Goal: Information Seeking & Learning: Learn about a topic

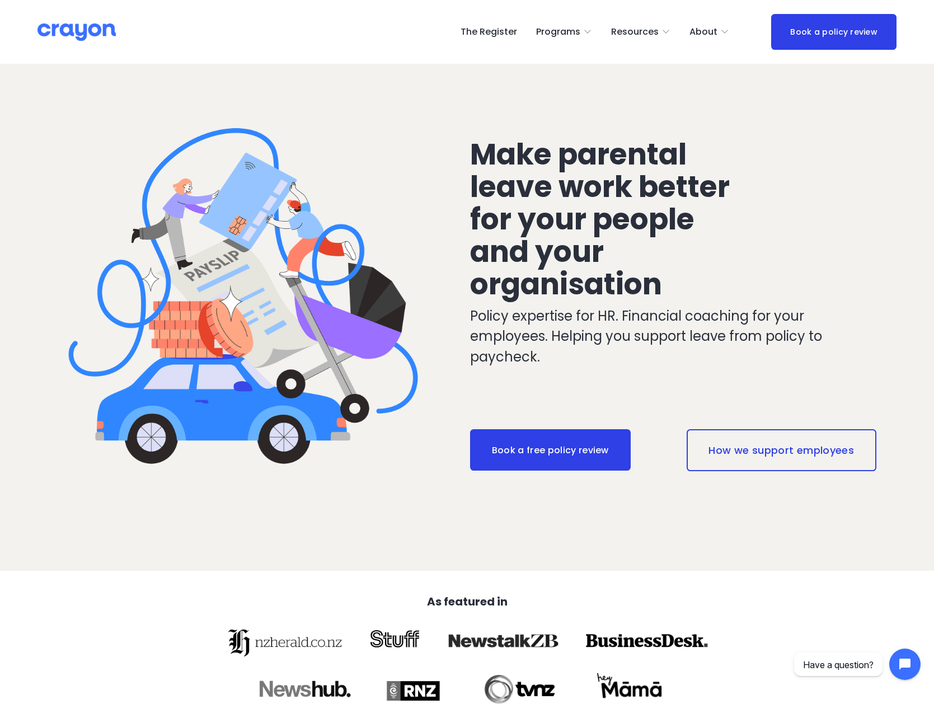
click at [0, 0] on span "Nest: Baby Prep" at bounding box center [0, 0] width 0 height 0
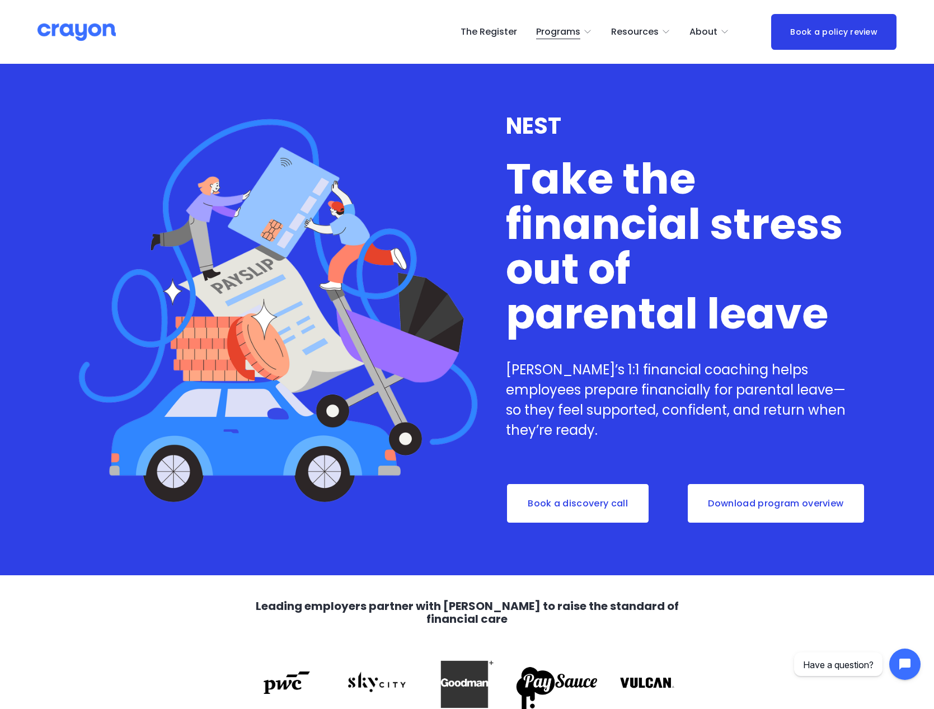
click at [0, 0] on span "Pulse: Annual Financial Health Check" at bounding box center [0, 0] width 0 height 0
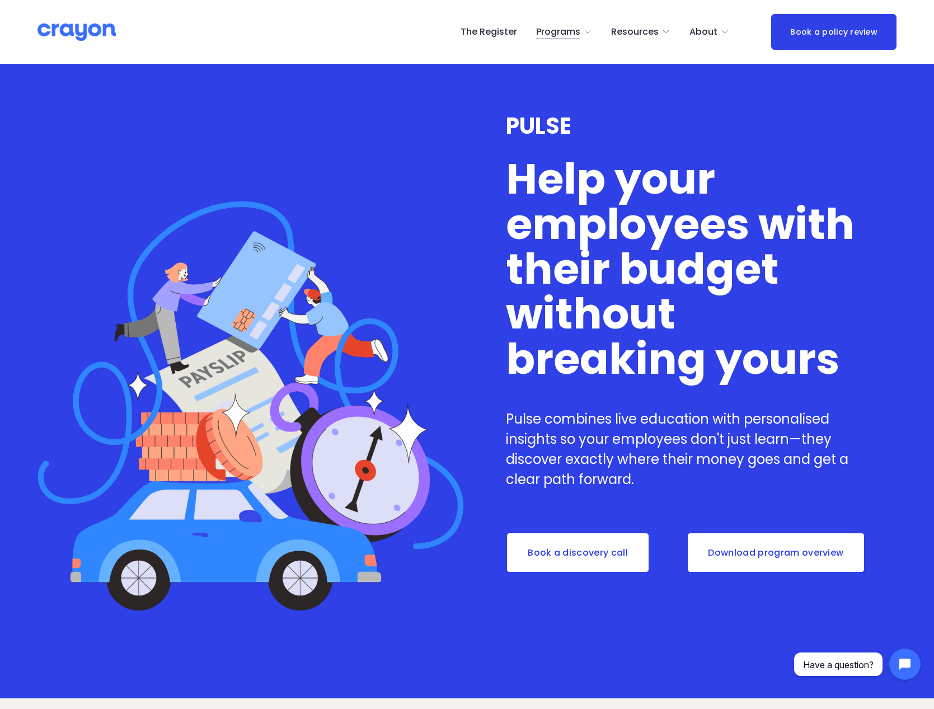
click at [668, 30] on icon "folder dropdown" at bounding box center [666, 31] width 9 height 9
click at [0, 0] on span "Parent Hub" at bounding box center [0, 0] width 0 height 0
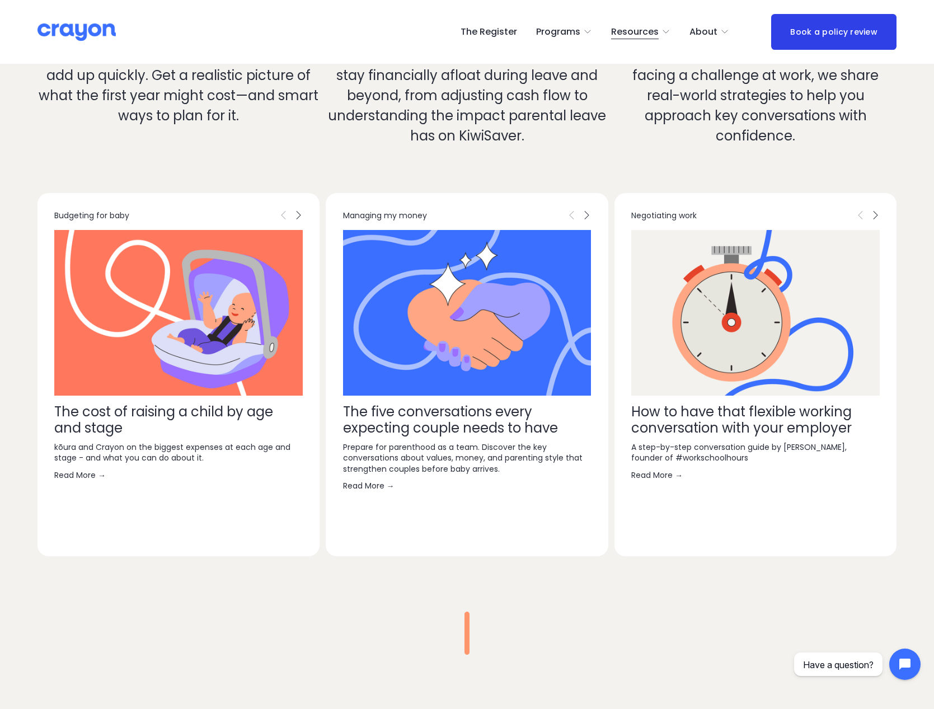
scroll to position [2631, 0]
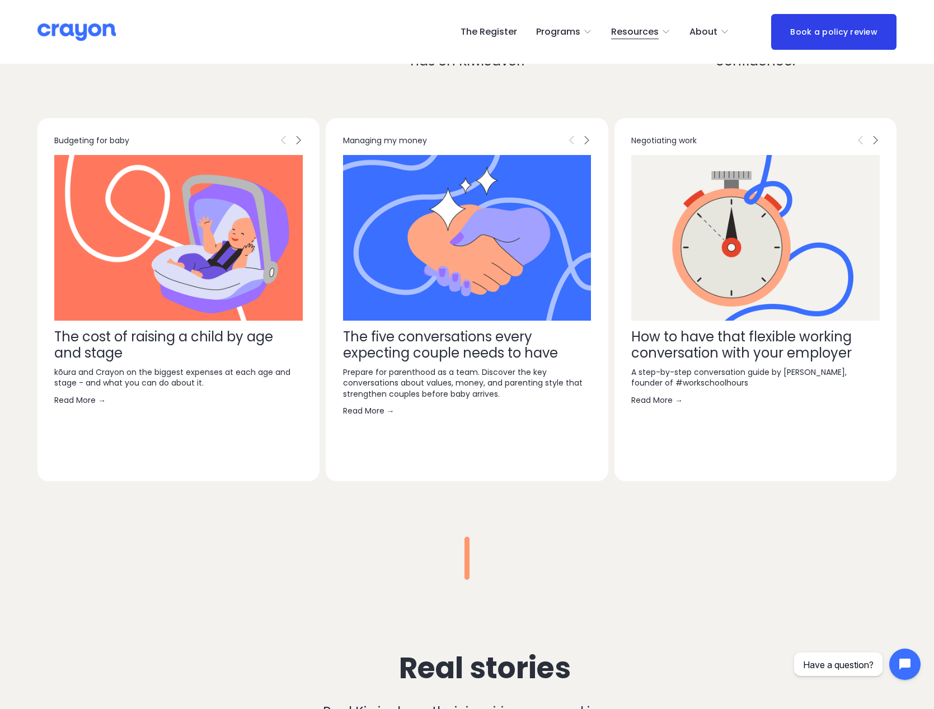
click at [420, 362] on link "The five conversations every expecting couple needs to have" at bounding box center [450, 345] width 215 height 35
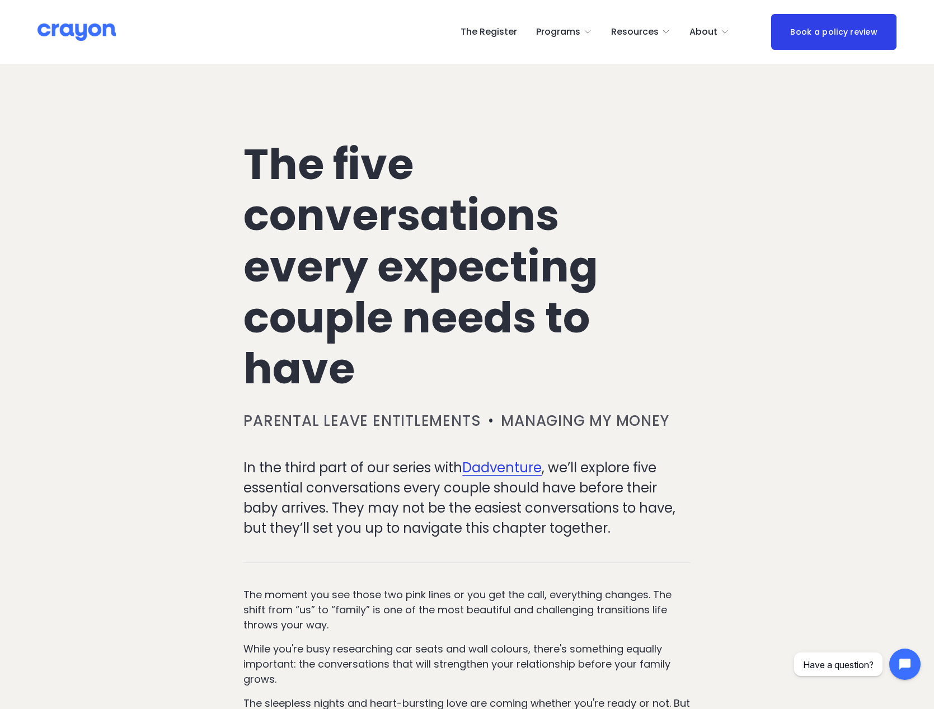
click at [0, 0] on span "Parent Hub" at bounding box center [0, 0] width 0 height 0
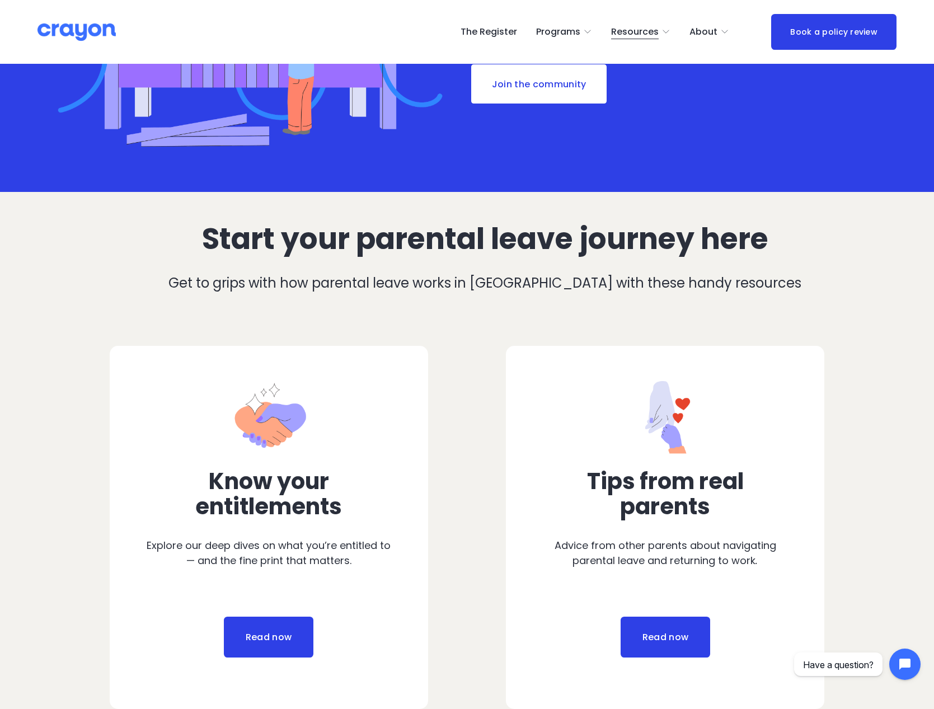
scroll to position [392, 0]
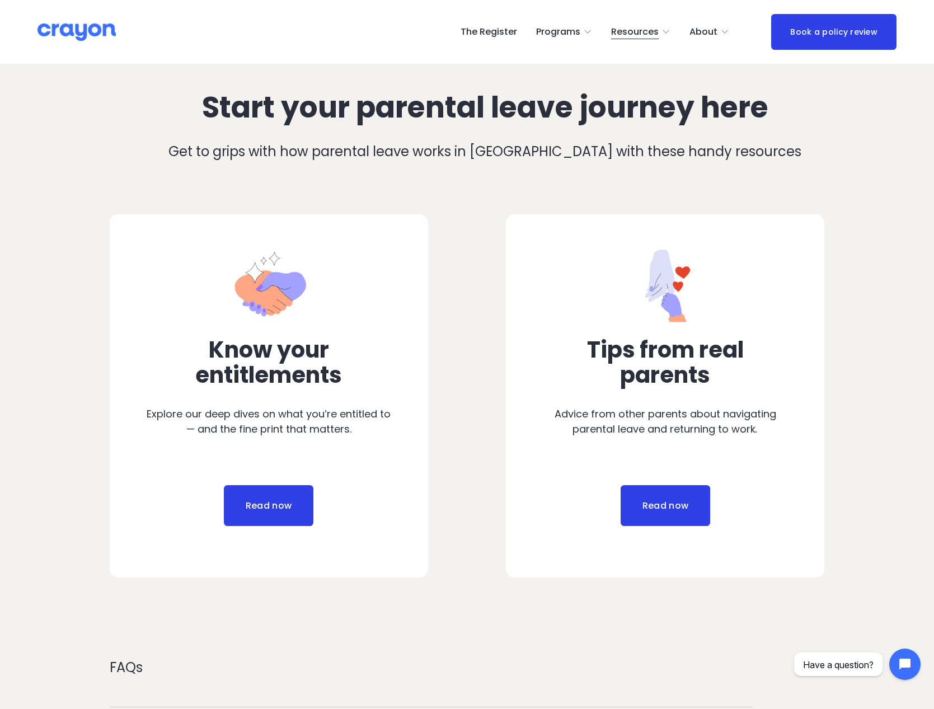
click at [644, 502] on link "Read now" at bounding box center [666, 505] width 90 height 41
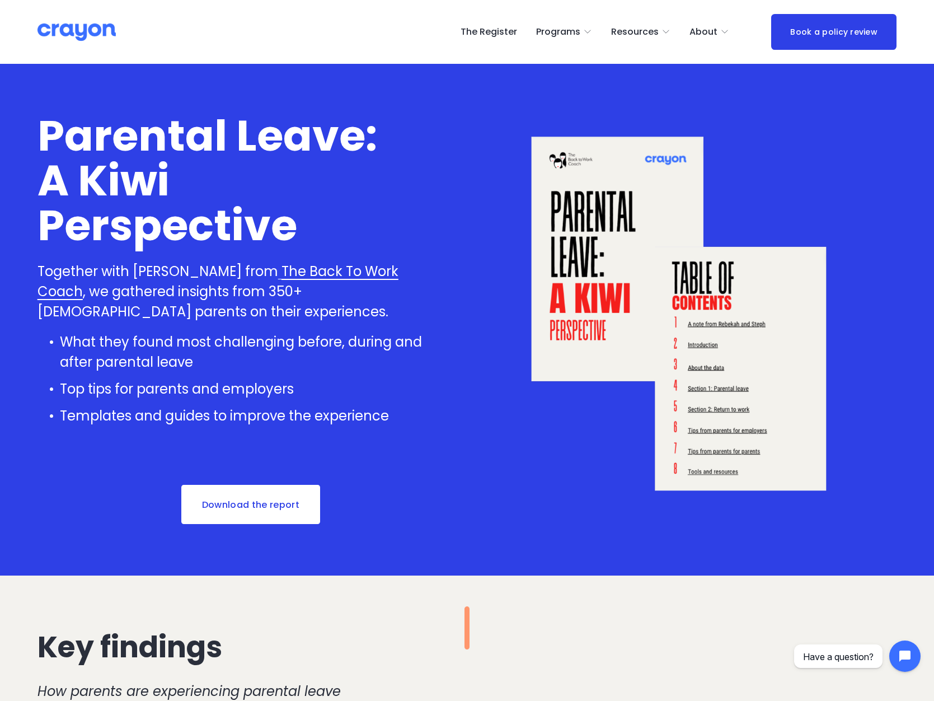
click at [479, 29] on link "The Register" at bounding box center [489, 32] width 57 height 18
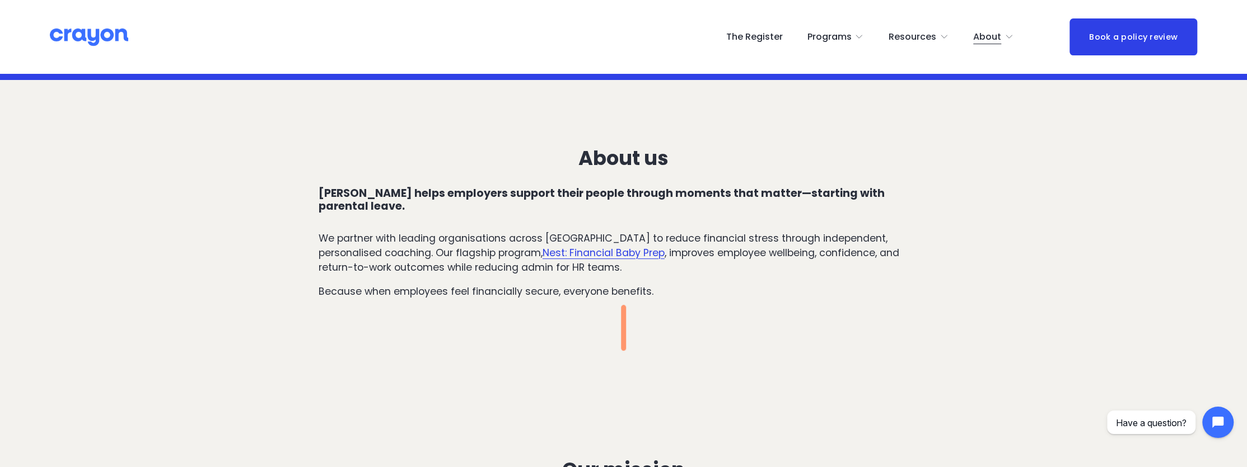
scroll to position [261, 0]
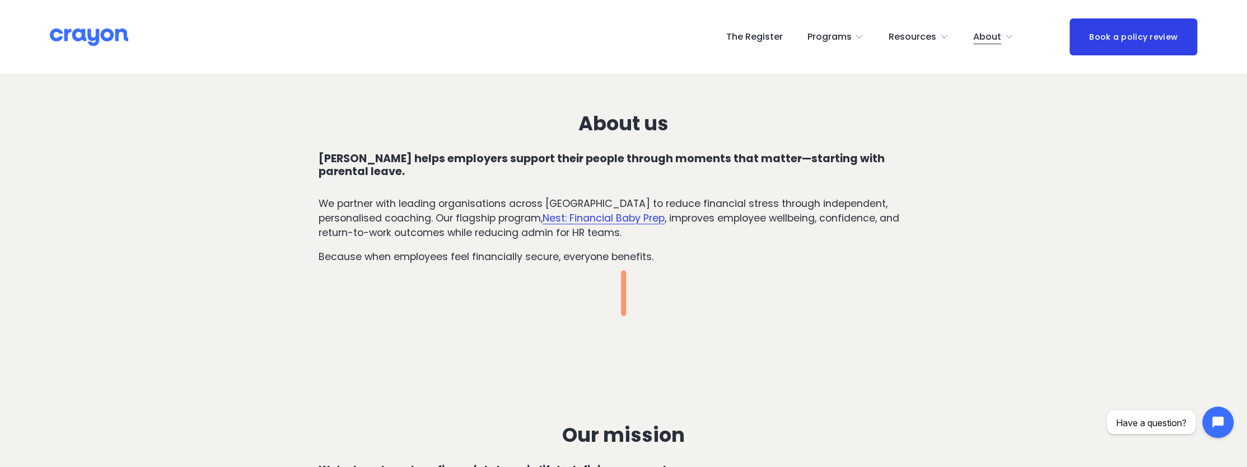
click at [559, 212] on link "Nest: Financial Baby Prep" at bounding box center [603, 218] width 122 height 13
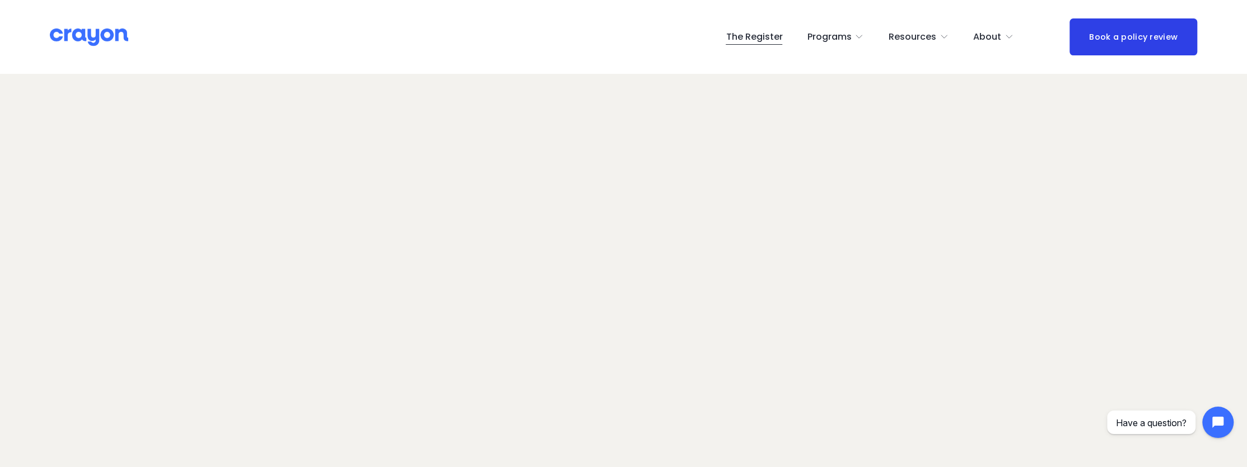
click at [934, 35] on icon "folder dropdown" at bounding box center [943, 36] width 9 height 9
click at [0, 0] on span "Parent Hub" at bounding box center [0, 0] width 0 height 0
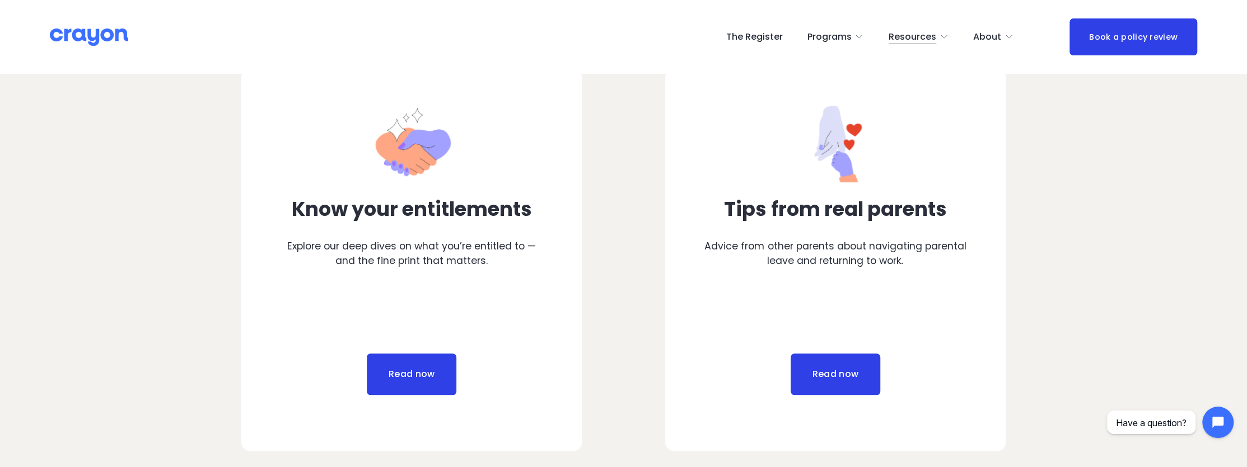
scroll to position [597, 0]
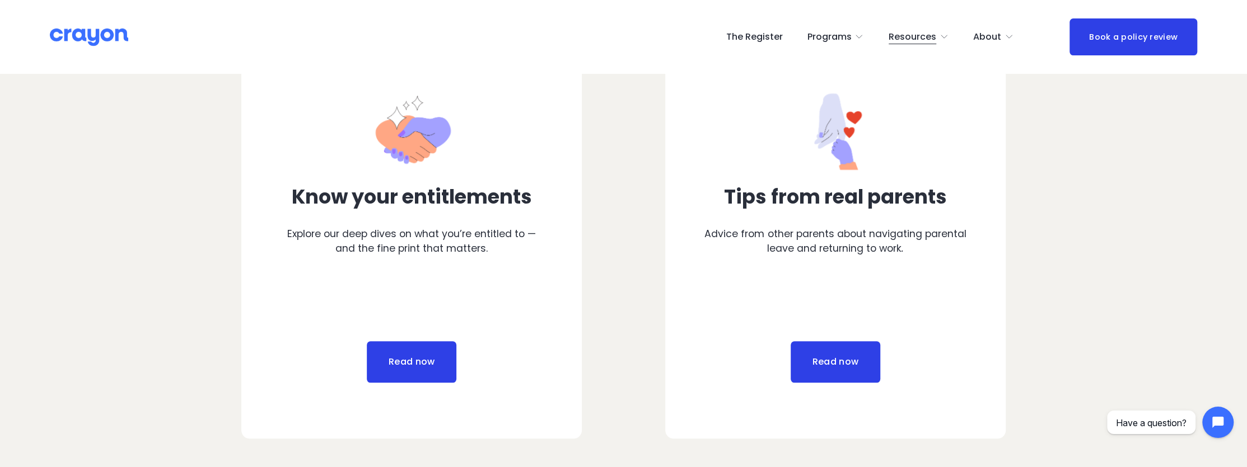
click at [831, 357] on link "Read now" at bounding box center [836, 362] width 90 height 41
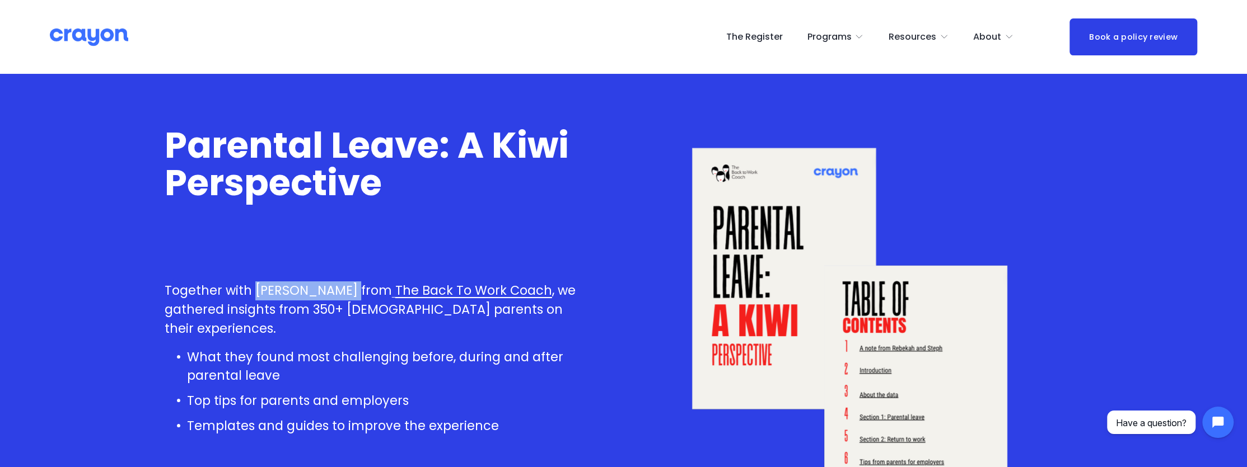
drag, startPoint x: 252, startPoint y: 288, endPoint x: 348, endPoint y: 297, distance: 96.7
click at [348, 297] on p "Together with Rebekah Fraser from The Back To Work Coach , we gathered insights…" at bounding box center [374, 310] width 418 height 57
drag, startPoint x: 708, startPoint y: 314, endPoint x: 764, endPoint y: 338, distance: 61.5
click at [764, 338] on div at bounding box center [854, 330] width 456 height 456
